Goal: Download file/media

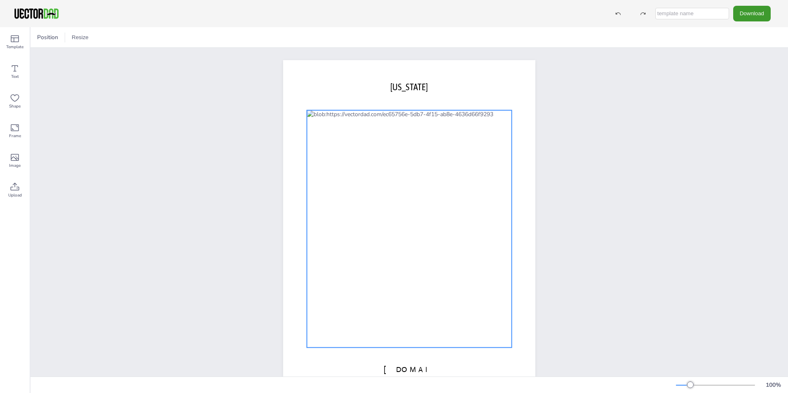
click at [421, 252] on div at bounding box center [409, 228] width 205 height 237
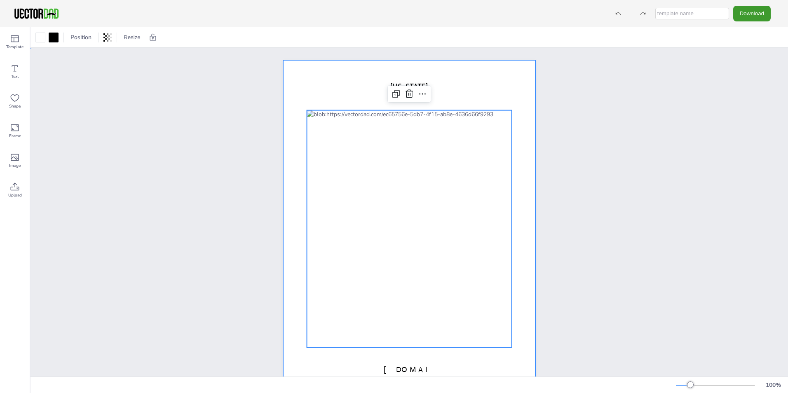
click at [529, 90] on div at bounding box center [409, 223] width 252 height 326
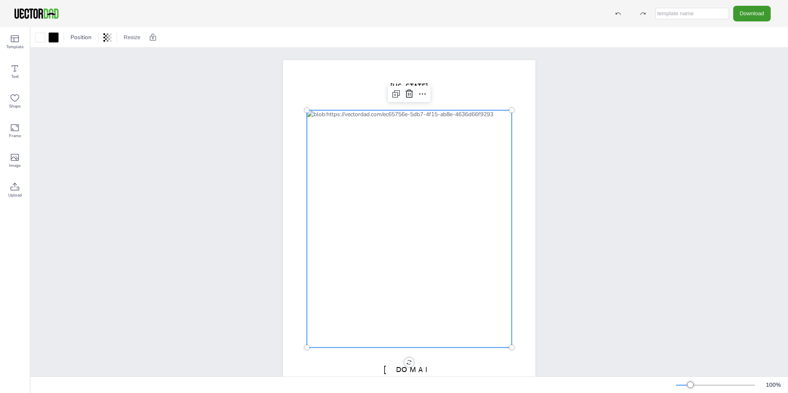
click at [454, 264] on div at bounding box center [409, 228] width 205 height 237
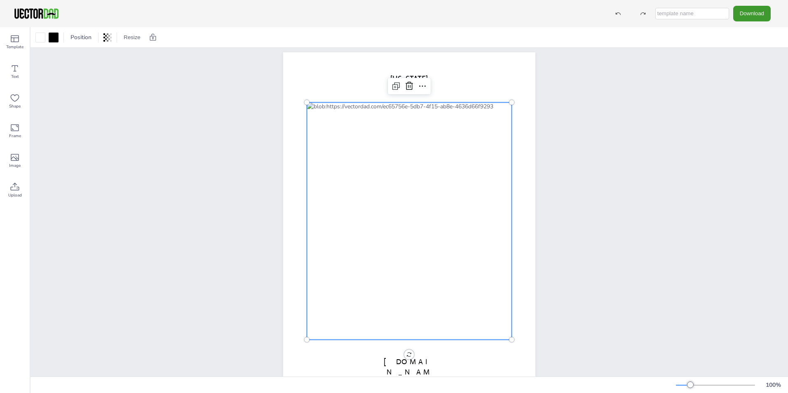
scroll to position [28, 0]
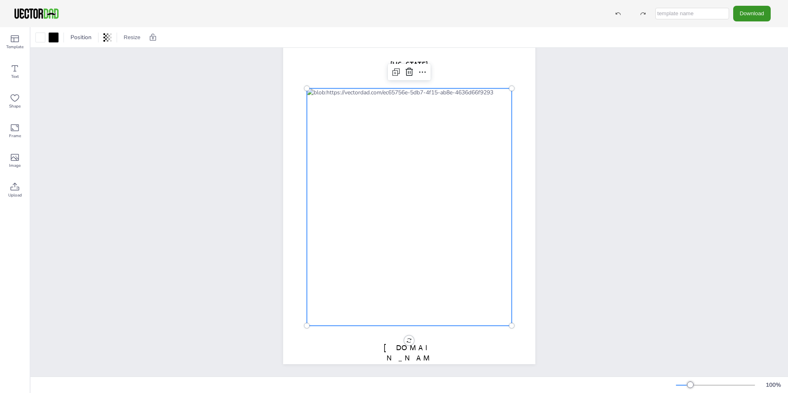
click at [755, 16] on button "Download" at bounding box center [751, 13] width 37 height 15
click at [750, 79] on li "SVG" at bounding box center [754, 83] width 68 height 17
click at [430, 270] on div at bounding box center [409, 207] width 205 height 237
click at [427, 260] on div at bounding box center [409, 207] width 205 height 237
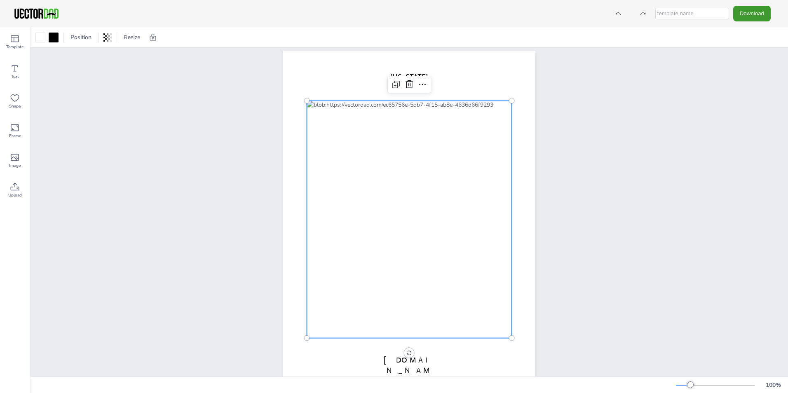
scroll to position [0, 0]
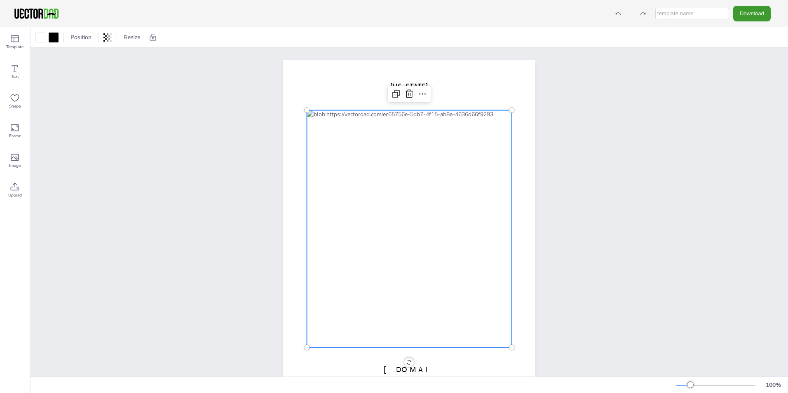
click at [624, 208] on div "[DOMAIN_NAME] [US_STATE]" at bounding box center [408, 223] width 757 height 351
click at [493, 258] on div at bounding box center [409, 228] width 205 height 237
click at [463, 244] on div at bounding box center [409, 228] width 205 height 237
click at [462, 245] on div at bounding box center [409, 228] width 205 height 237
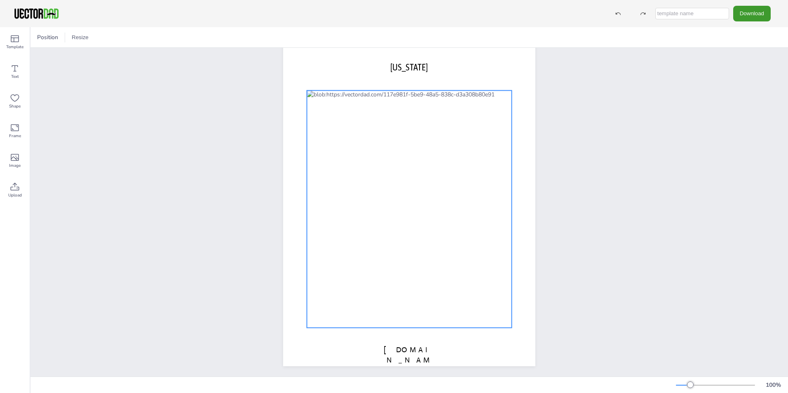
scroll to position [28, 0]
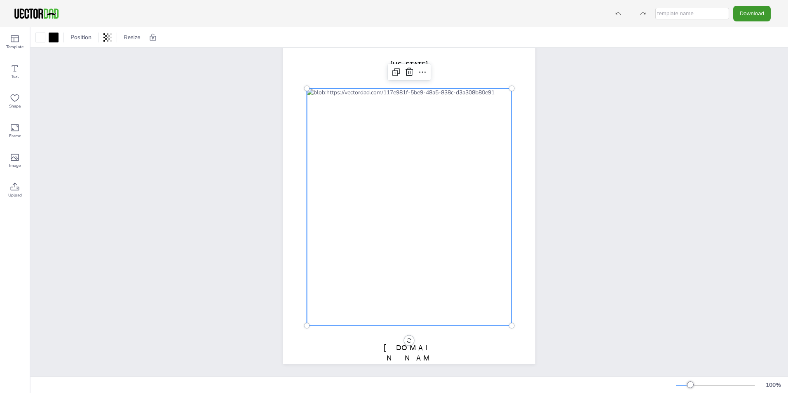
click at [373, 175] on div at bounding box center [409, 207] width 205 height 237
click at [369, 176] on div at bounding box center [409, 207] width 205 height 237
click at [203, 158] on div "[DOMAIN_NAME] [US_STATE]" at bounding box center [408, 201] width 757 height 351
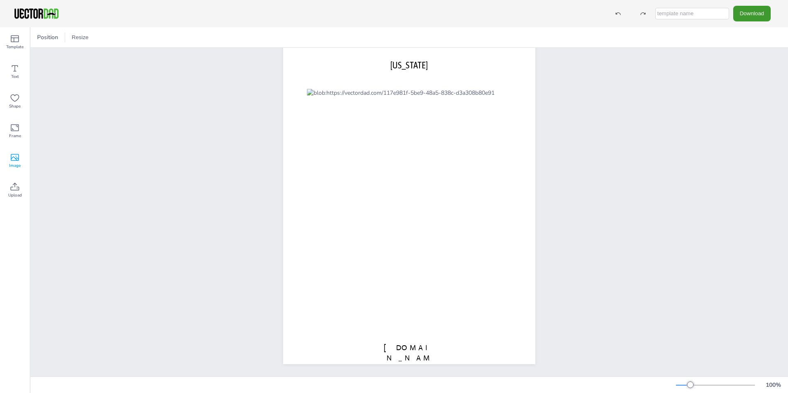
click at [17, 159] on icon at bounding box center [15, 157] width 10 height 10
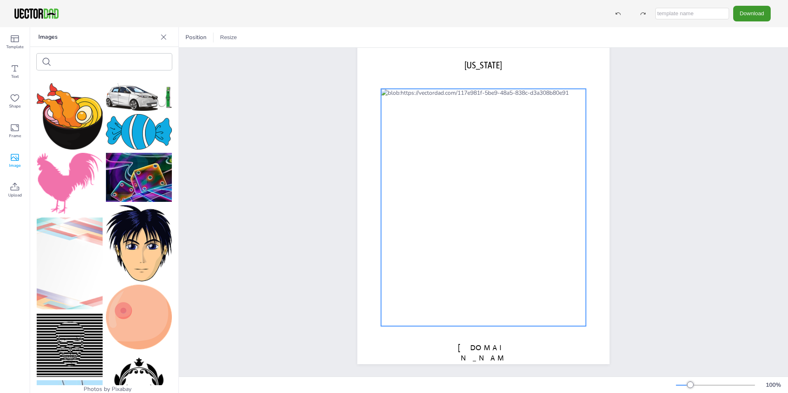
click at [490, 175] on div at bounding box center [483, 207] width 205 height 237
click at [457, 155] on div at bounding box center [483, 207] width 205 height 237
click at [305, 101] on div "[DOMAIN_NAME] [US_STATE]" at bounding box center [483, 201] width 609 height 351
click at [518, 261] on div at bounding box center [483, 207] width 205 height 237
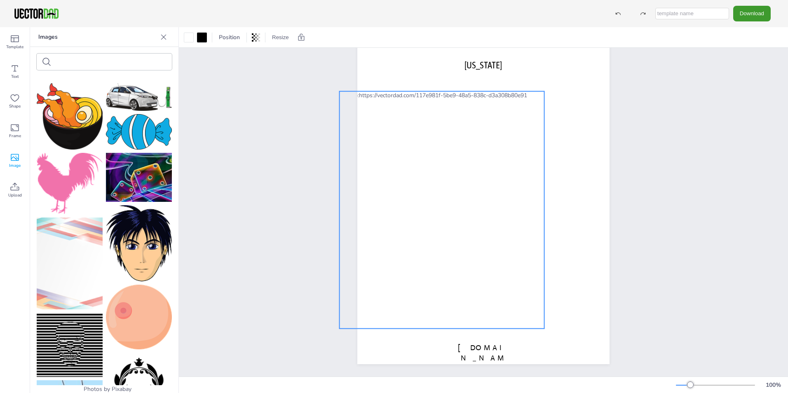
drag, startPoint x: 493, startPoint y: 275, endPoint x: 452, endPoint y: 277, distance: 41.7
click at [452, 277] on div at bounding box center [441, 209] width 205 height 237
